Goal: Navigation & Orientation: Find specific page/section

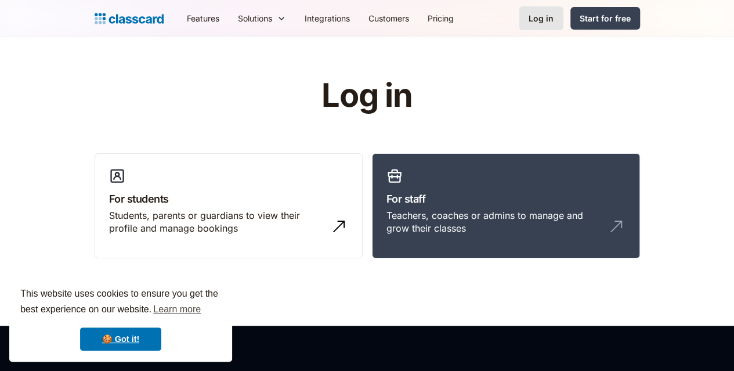
click at [553, 23] on div "Log in" at bounding box center [540, 18] width 25 height 12
click at [563, 23] on link "Log in" at bounding box center [541, 18] width 45 height 24
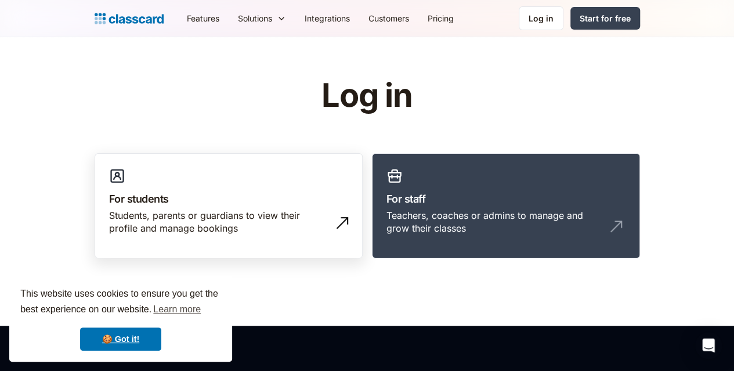
click at [296, 202] on h3 "For students" at bounding box center [228, 199] width 239 height 16
